Goal: Transaction & Acquisition: Purchase product/service

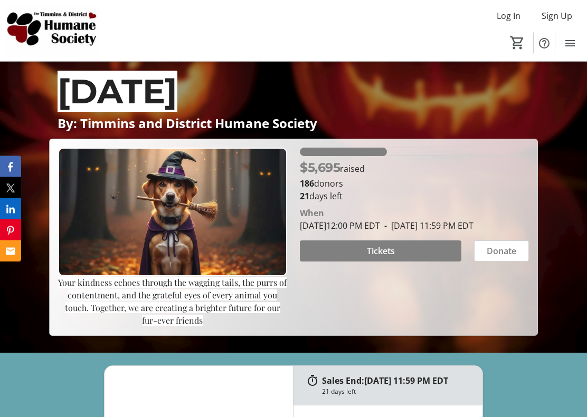
scroll to position [118, 0]
click at [391, 257] on span "Tickets" at bounding box center [381, 251] width 28 height 13
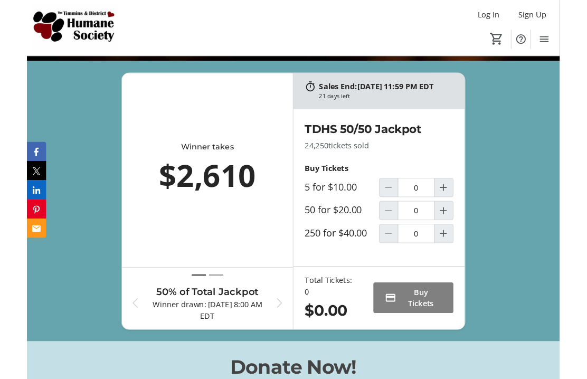
scroll to position [402, 0]
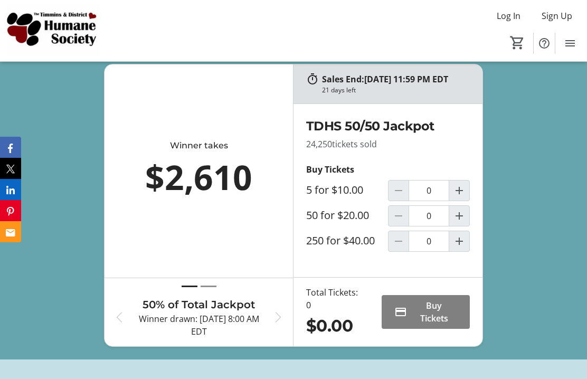
click at [332, 222] on label "50 for $20.00" at bounding box center [337, 215] width 63 height 13
click at [408, 226] on input "0" at bounding box center [428, 215] width 41 height 21
click at [550, 267] on div "Sales End: [DATE] 11:59 PM EDT 21 days left Winner takes $2,610 Previous 50% of…" at bounding box center [293, 205] width 587 height 308
click at [424, 324] on span at bounding box center [425, 311] width 88 height 25
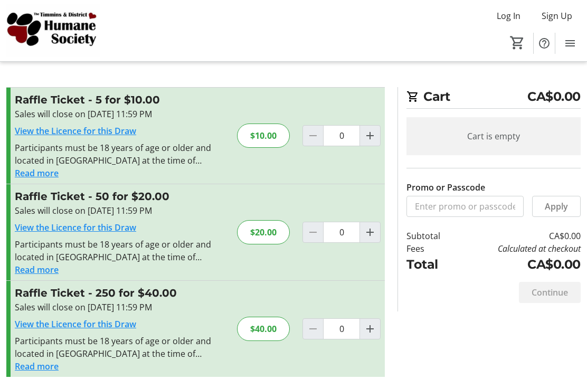
click at [192, 310] on div "Sales will close on [DATE] 11:59 PM" at bounding box center [119, 307] width 209 height 13
